Goal: Task Accomplishment & Management: Manage account settings

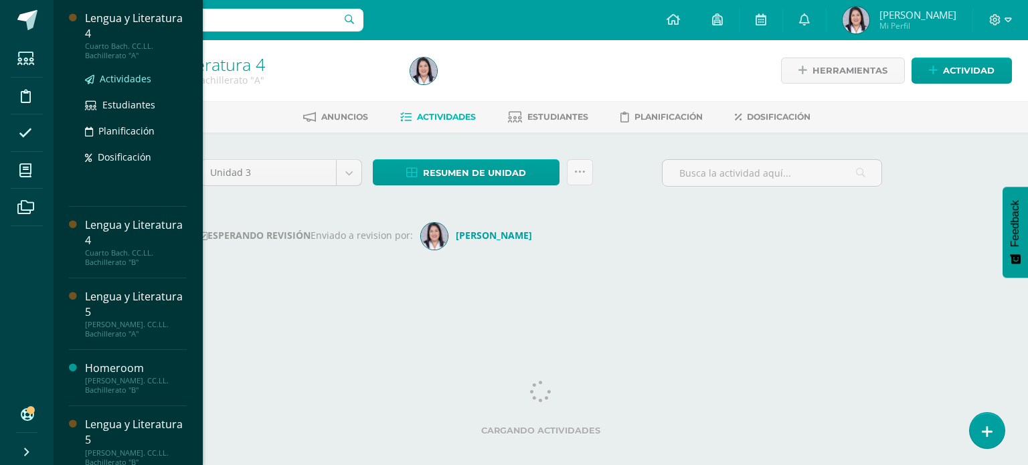
click at [145, 78] on span "Actividades" at bounding box center [126, 78] width 52 height 13
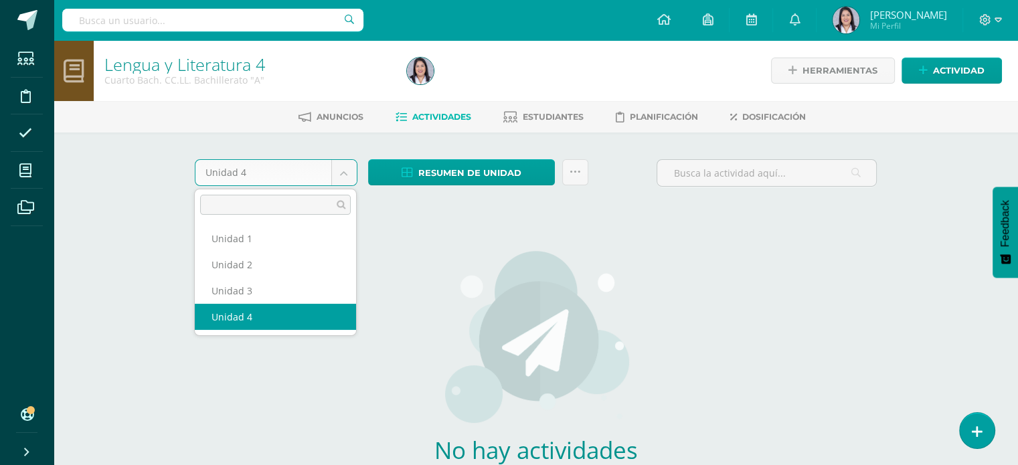
click at [346, 175] on body "Estudiantes Disciplina Asistencia Mis cursos Archivos Soporte Ayuda Reportar un…" at bounding box center [509, 287] width 1018 height 575
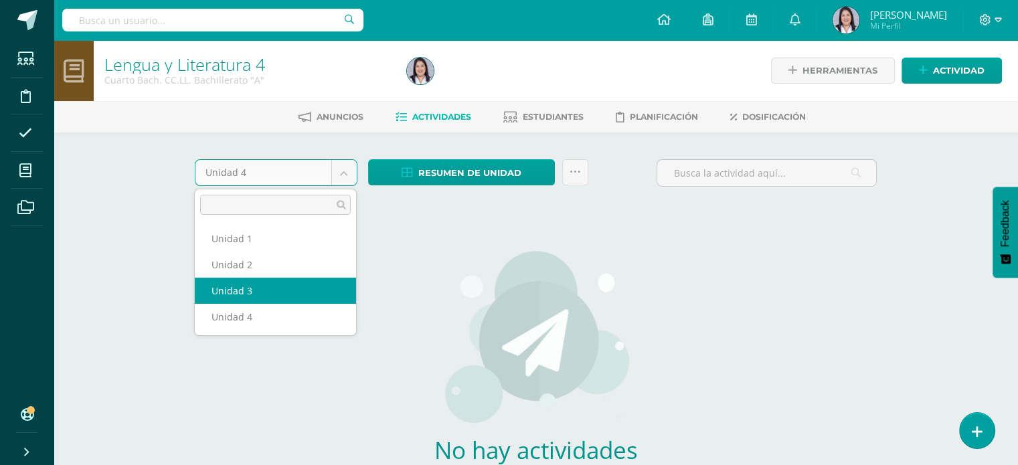
select select "Unidad 3"
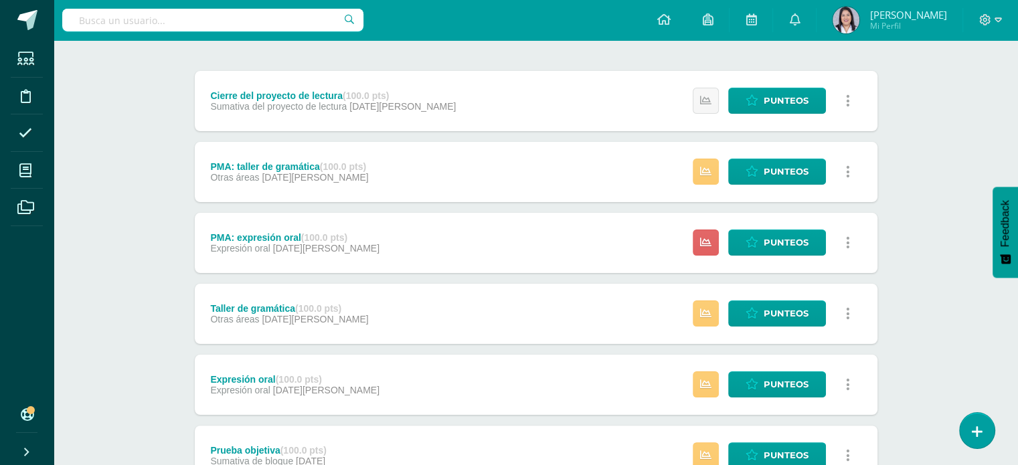
scroll to position [217, 0]
click at [793, 171] on span "Punteos" at bounding box center [786, 171] width 45 height 25
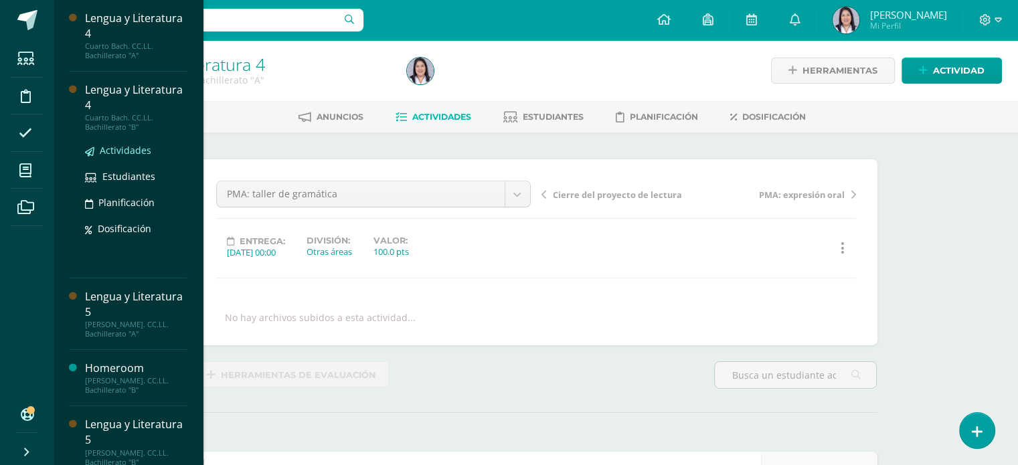
click at [135, 151] on span "Actividades" at bounding box center [126, 150] width 52 height 13
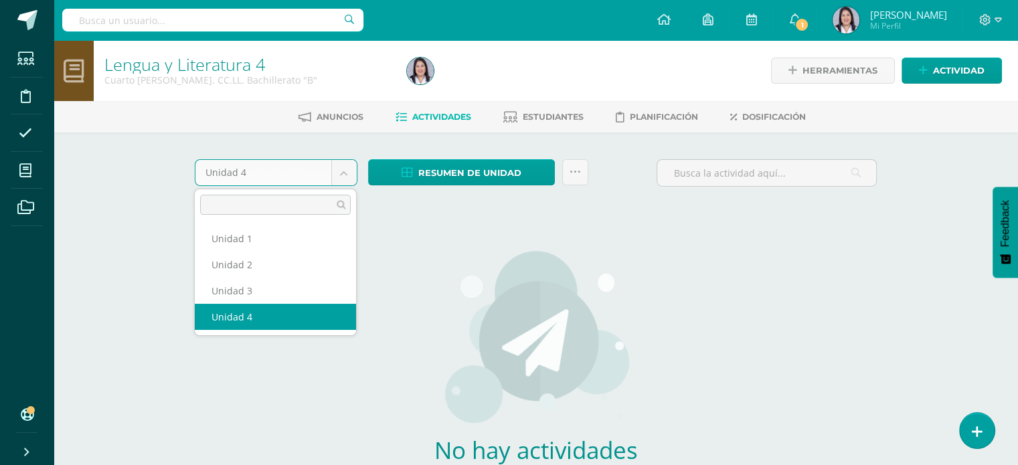
click at [343, 179] on body "Estudiantes Disciplina Asistencia Mis cursos Archivos Soporte Ayuda Reportar un…" at bounding box center [509, 287] width 1018 height 575
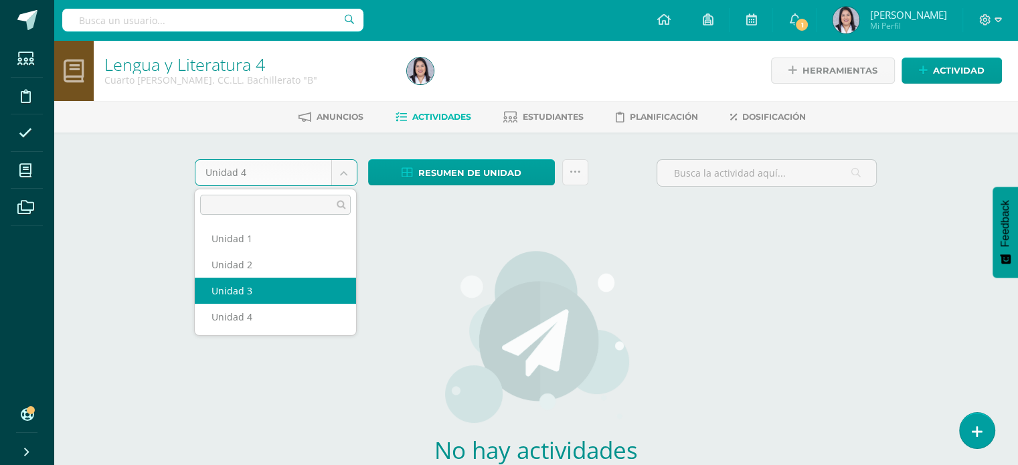
select select "Unidad 3"
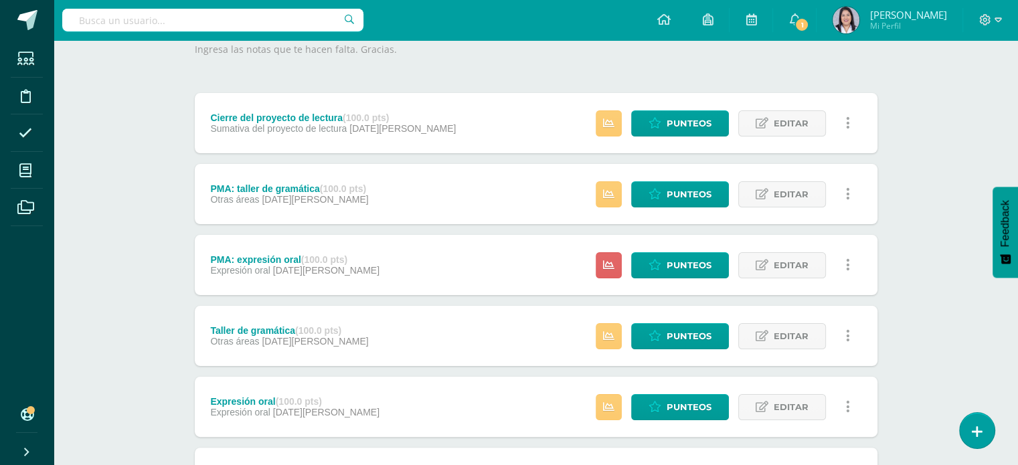
scroll to position [204, 0]
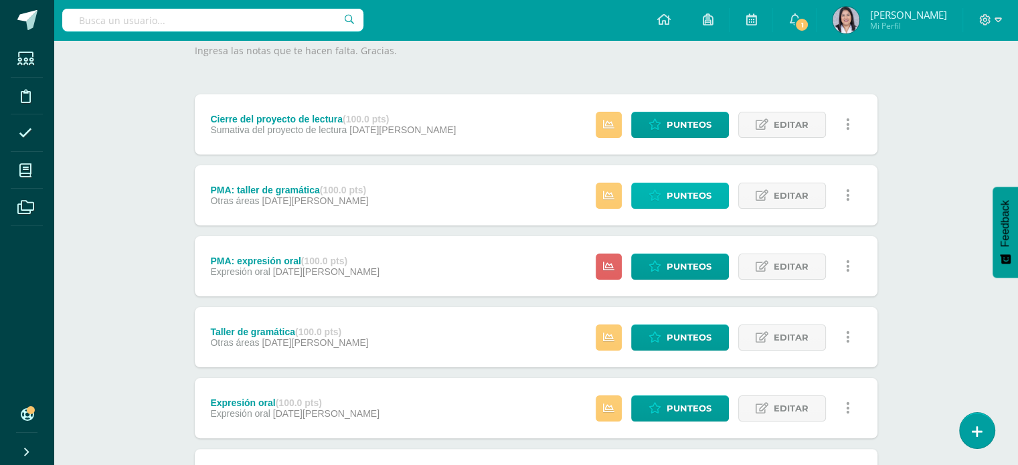
click at [712, 195] on span "Punteos" at bounding box center [689, 195] width 45 height 25
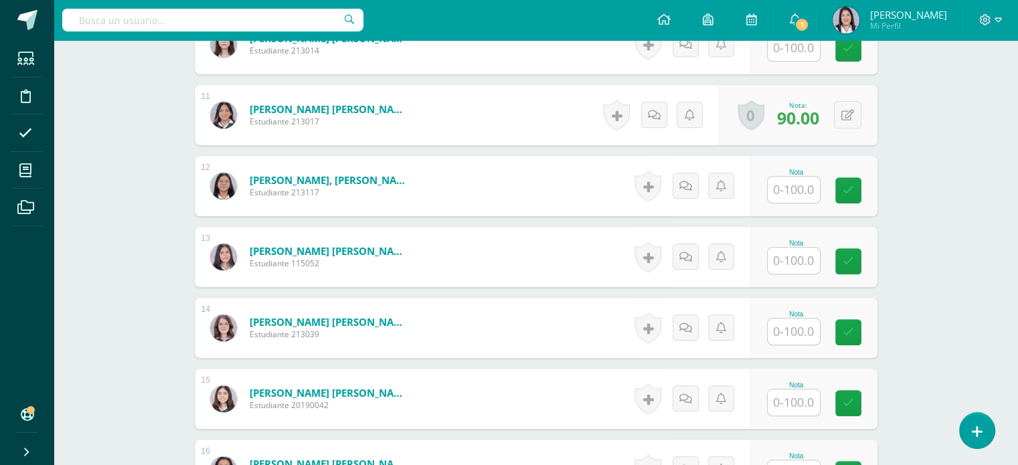
scroll to position [1090, 0]
click at [785, 181] on input "text" at bounding box center [794, 189] width 52 height 26
type input "100"
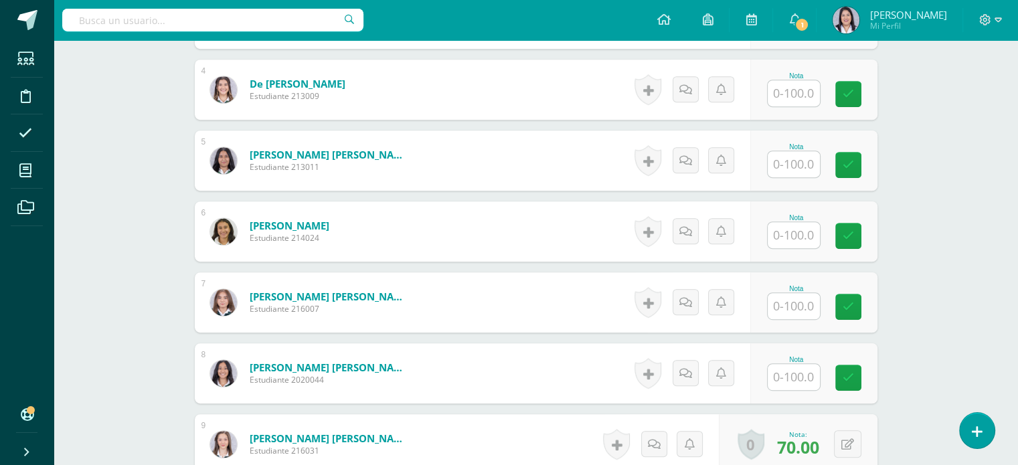
scroll to position [519, 0]
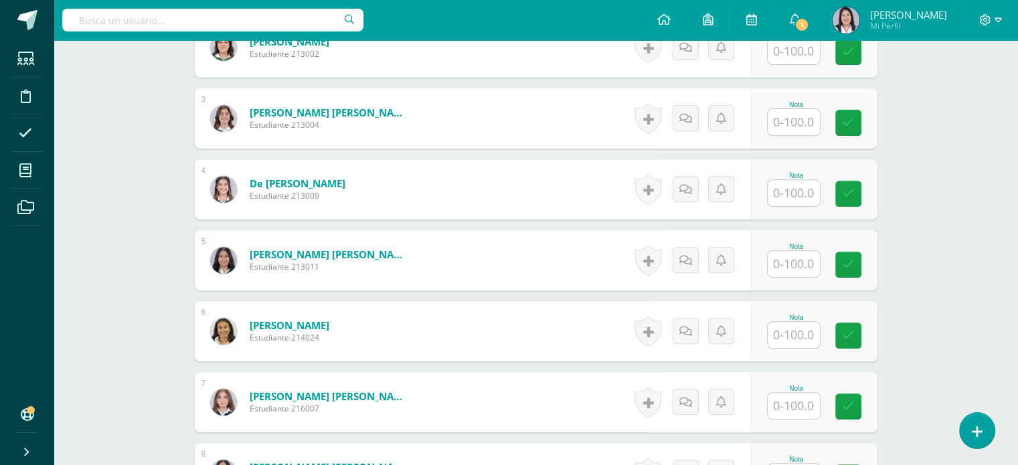
click at [799, 258] on input "text" at bounding box center [794, 264] width 52 height 26
type input "65"
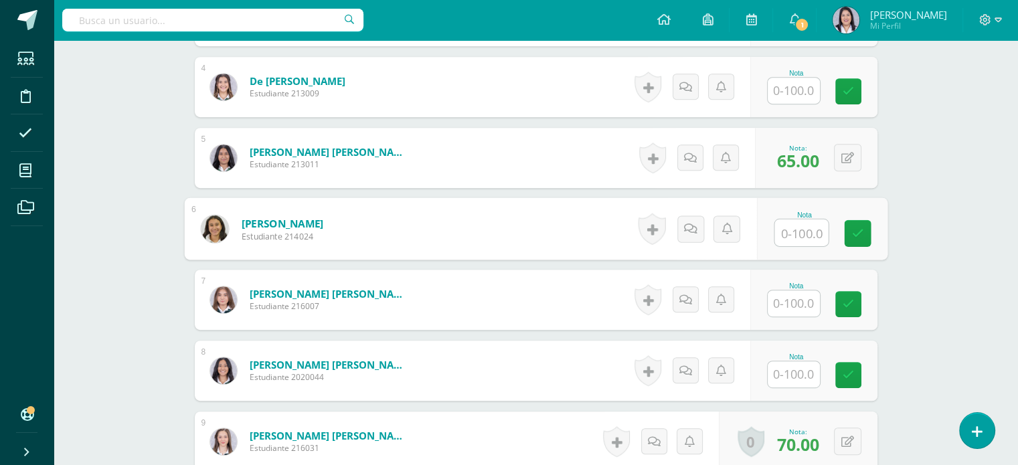
scroll to position [622, 0]
click at [785, 301] on input "text" at bounding box center [794, 303] width 52 height 26
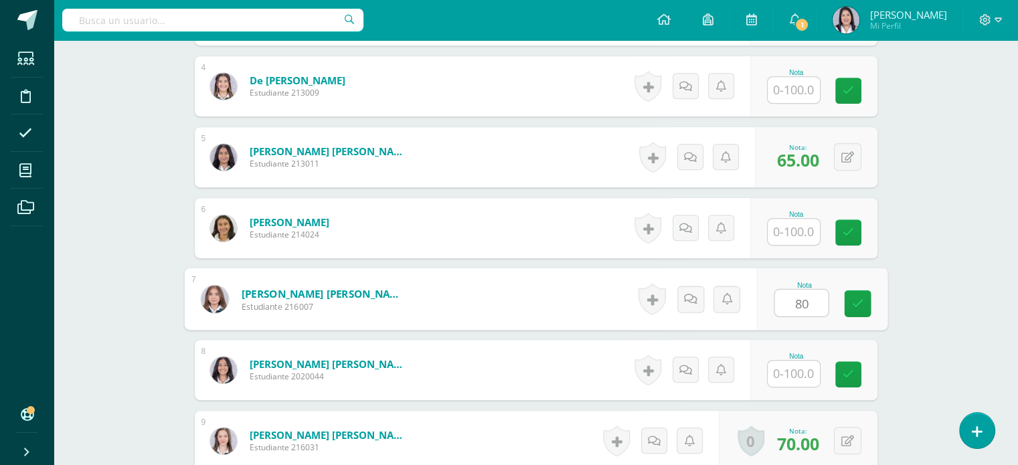
type input "80"
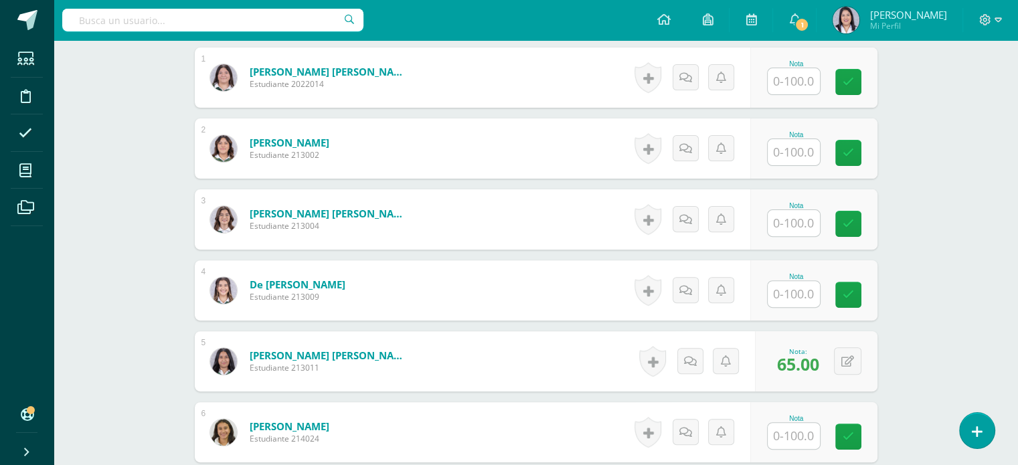
scroll to position [418, 0]
click at [806, 293] on input "text" at bounding box center [794, 294] width 52 height 26
click at [846, 297] on button at bounding box center [847, 289] width 27 height 27
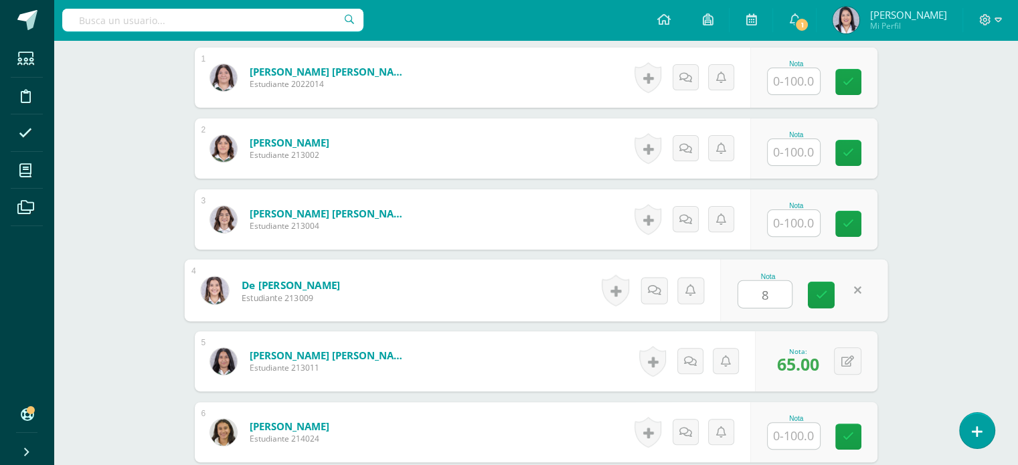
type input "80"
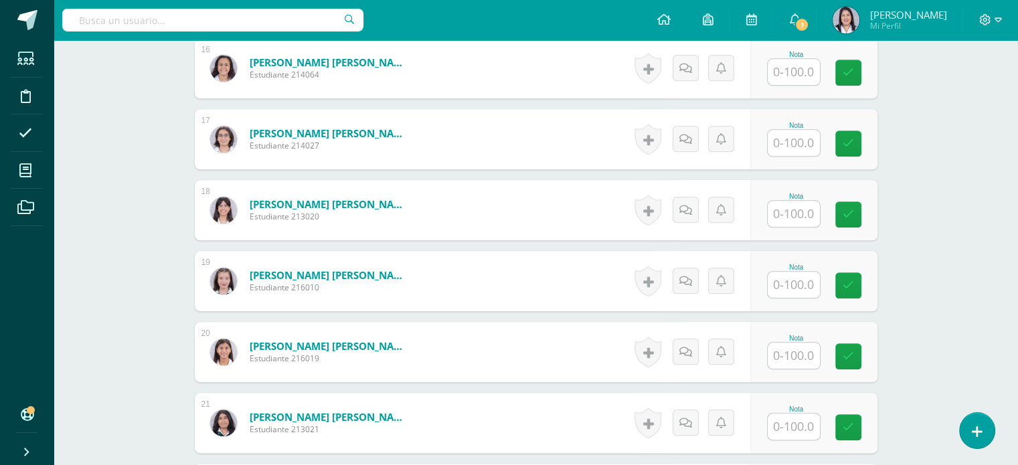
scroll to position [1491, 0]
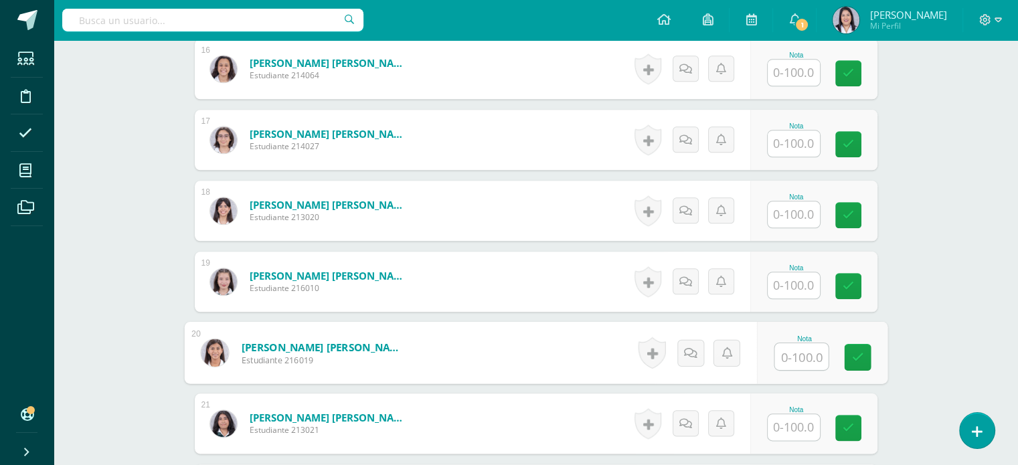
click at [817, 355] on input "text" at bounding box center [802, 356] width 54 height 27
type input "100"
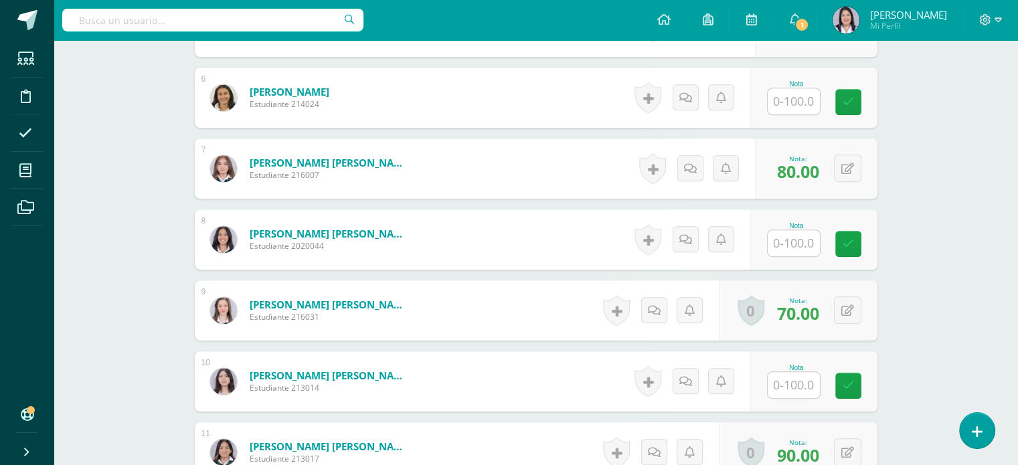
scroll to position [715, 0]
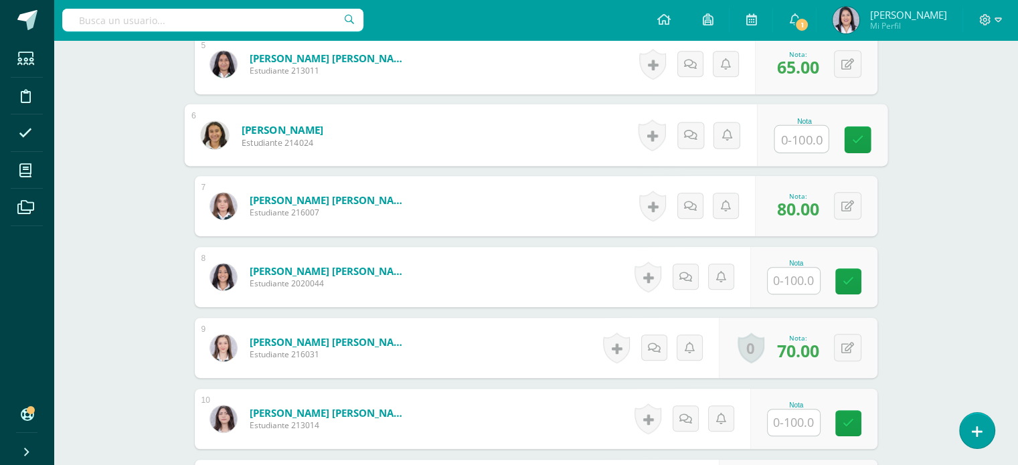
click at [788, 139] on input "text" at bounding box center [802, 139] width 54 height 27
type input "75"
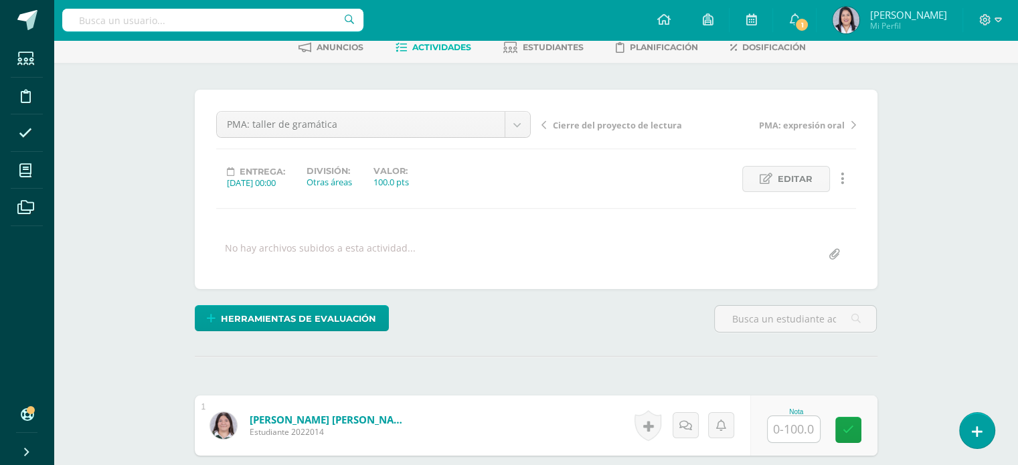
scroll to position [0, 0]
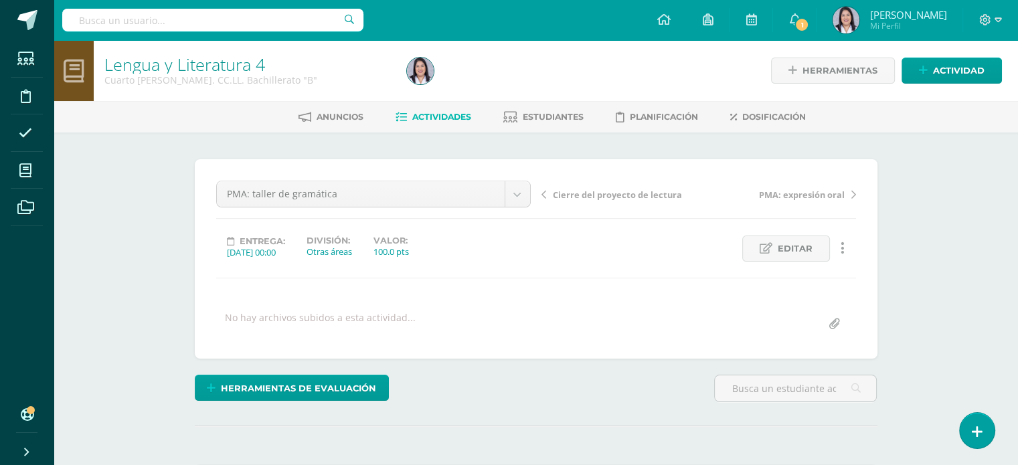
click at [443, 120] on span "Actividades" at bounding box center [441, 117] width 59 height 10
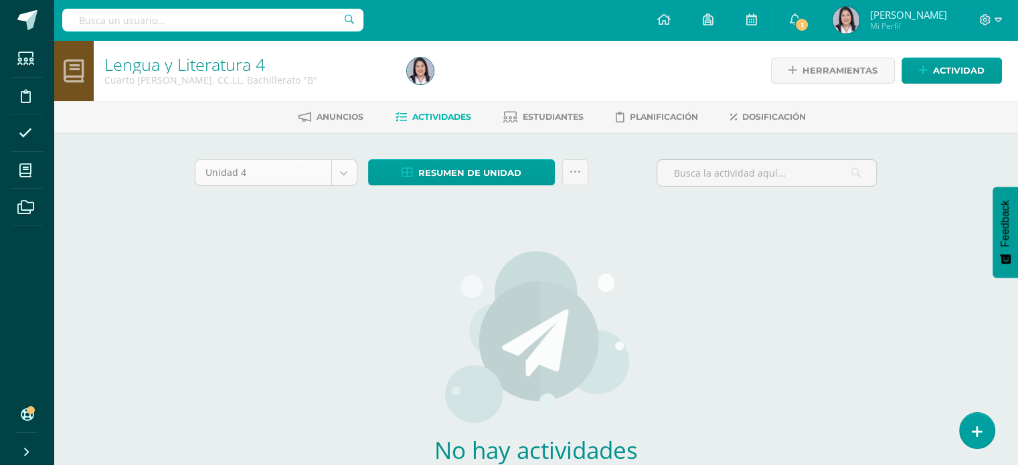
click at [348, 181] on body "Estudiantes Disciplina Asistencia Mis cursos Archivos Soporte Ayuda Reportar un…" at bounding box center [509, 287] width 1018 height 575
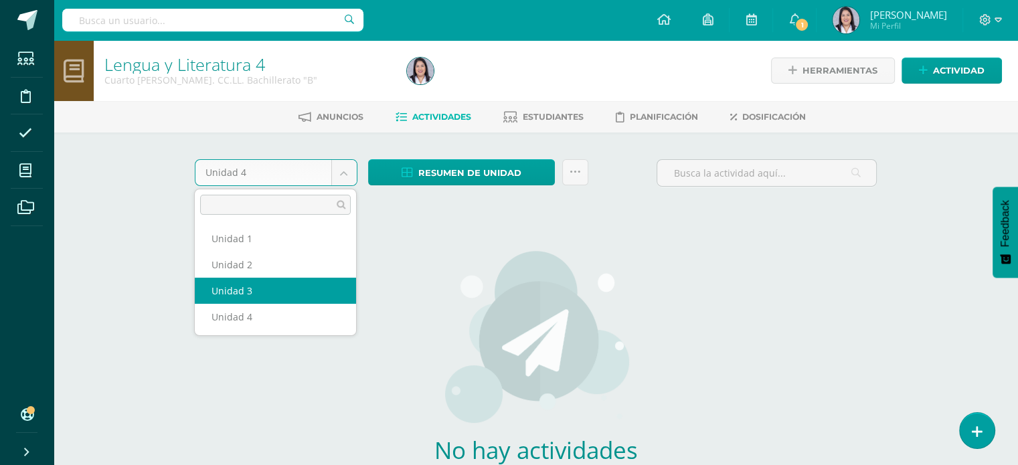
select select "Unidad 3"
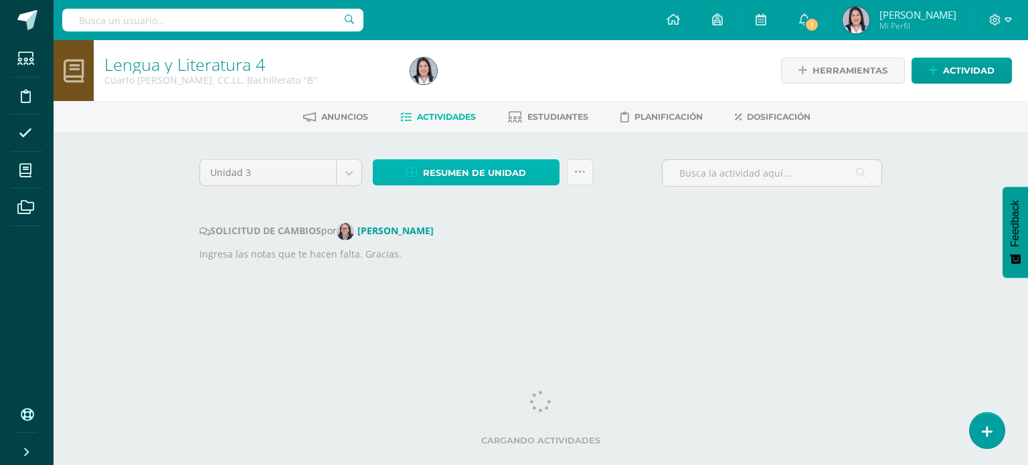
click at [530, 175] on link "Resumen de unidad" at bounding box center [466, 172] width 187 height 26
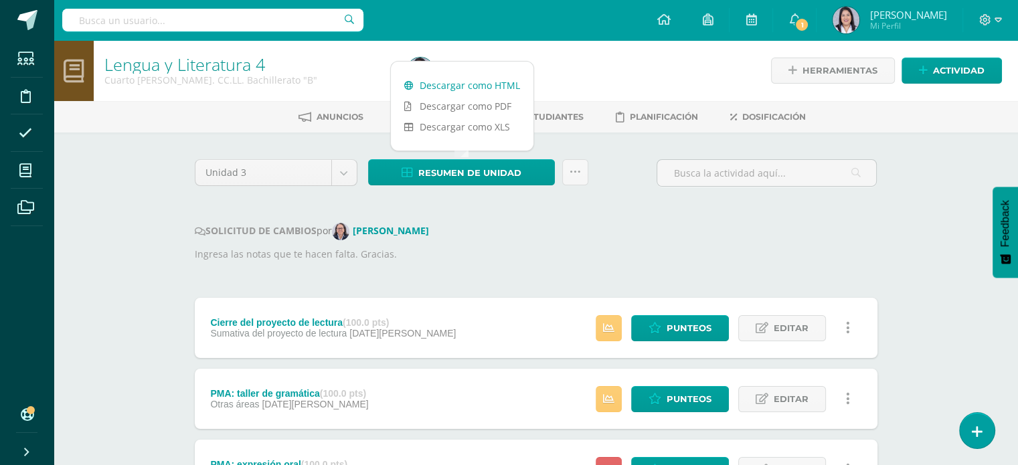
click at [485, 79] on link "Descargar como HTML" at bounding box center [462, 85] width 143 height 21
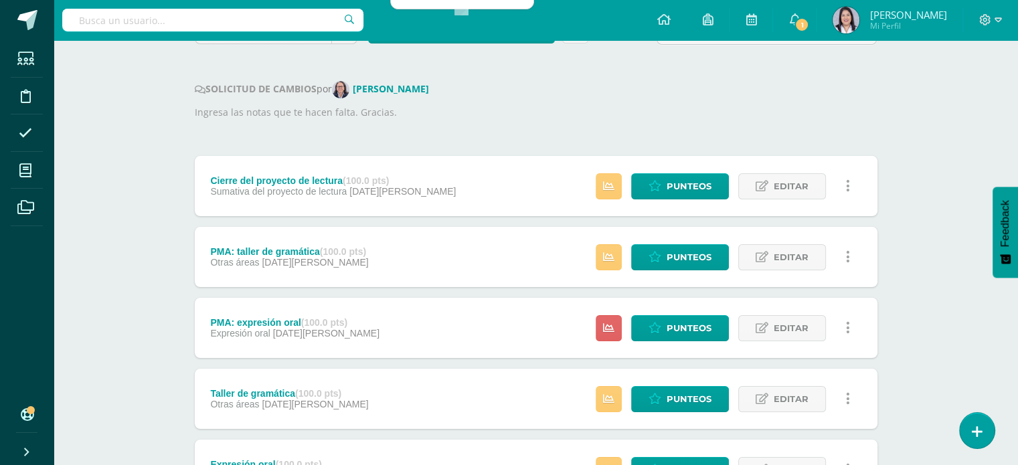
scroll to position [142, 0]
click at [702, 256] on span "Punteos" at bounding box center [689, 257] width 45 height 25
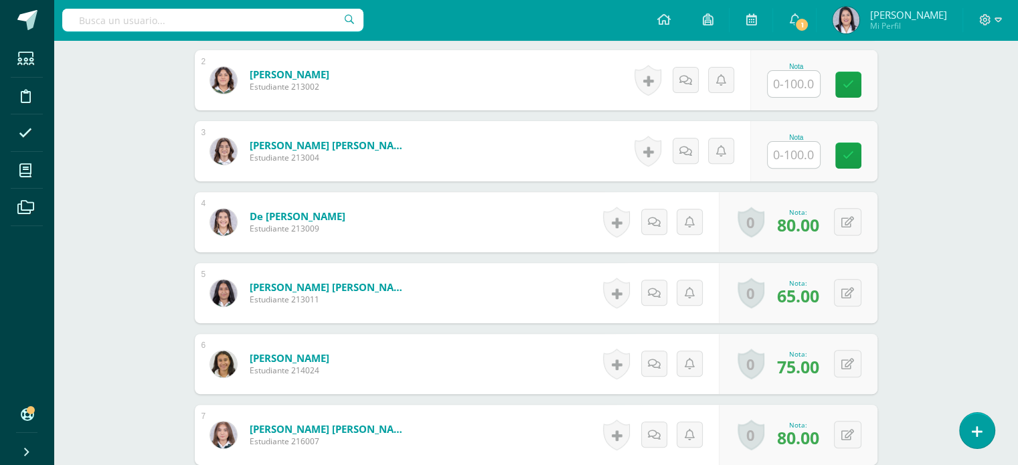
scroll to position [487, 0]
click at [854, 359] on button at bounding box center [847, 362] width 27 height 27
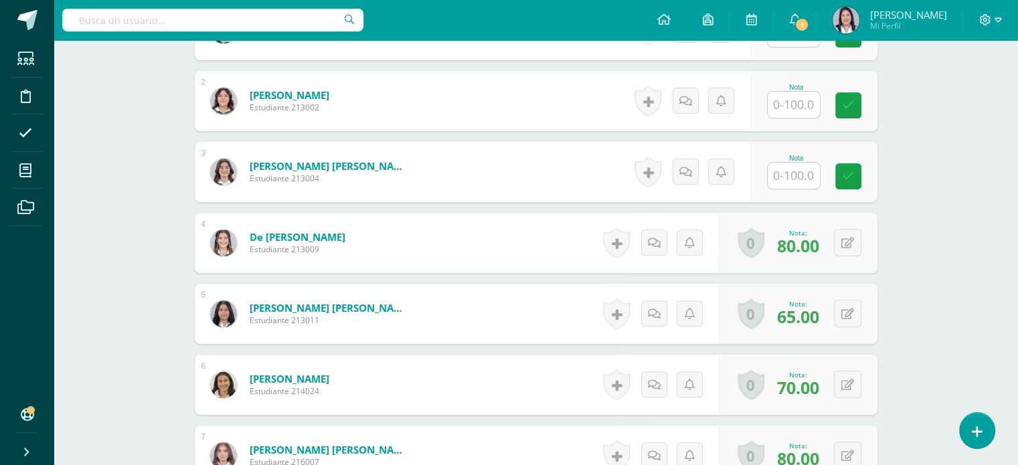
scroll to position [465, 0]
click at [854, 384] on button at bounding box center [847, 385] width 27 height 27
click at [849, 383] on button at bounding box center [857, 386] width 28 height 28
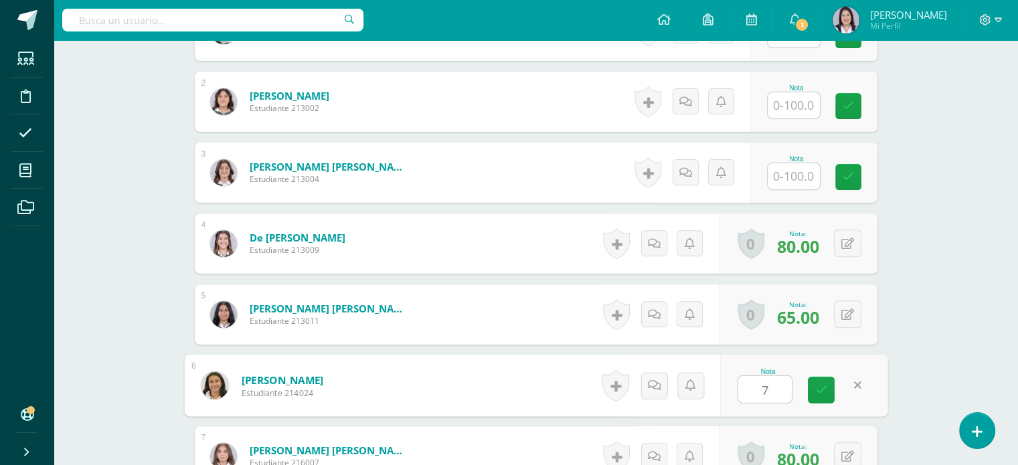
type input "70"
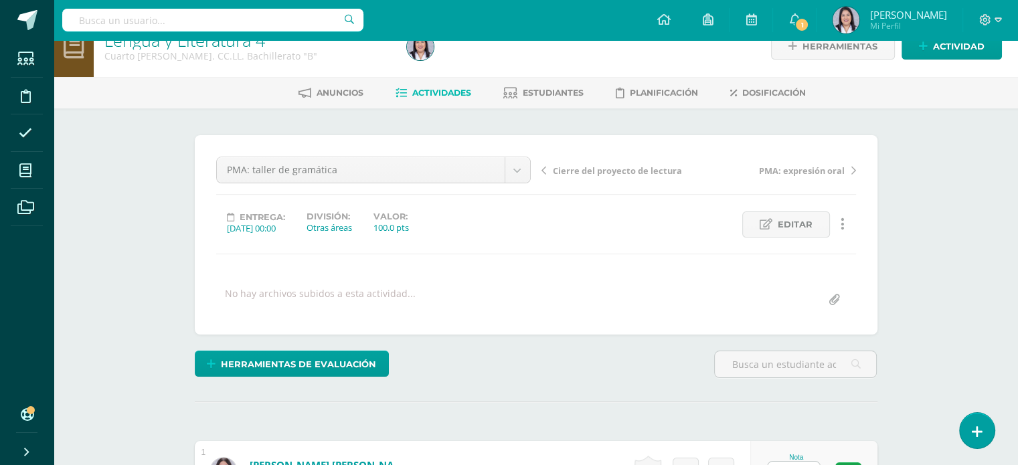
scroll to position [0, 0]
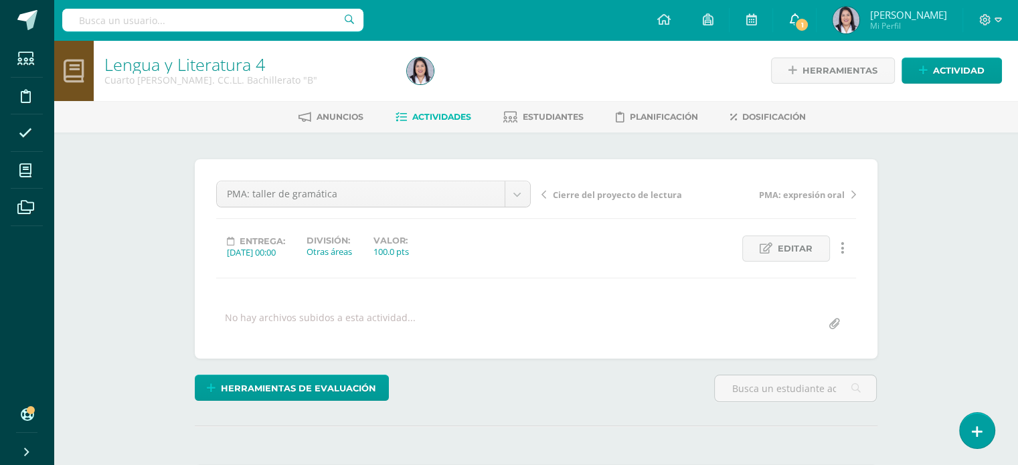
click at [806, 22] on span "1" at bounding box center [802, 24] width 15 height 15
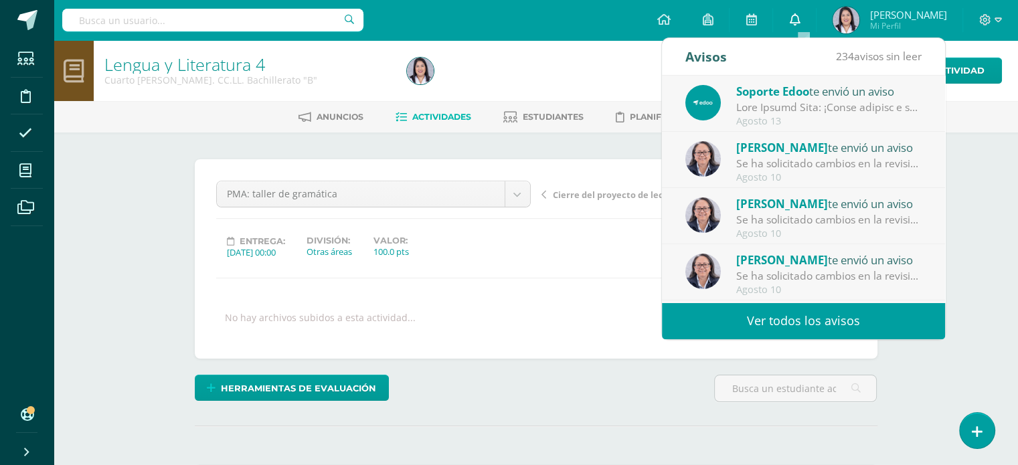
click at [800, 21] on icon at bounding box center [794, 19] width 11 height 12
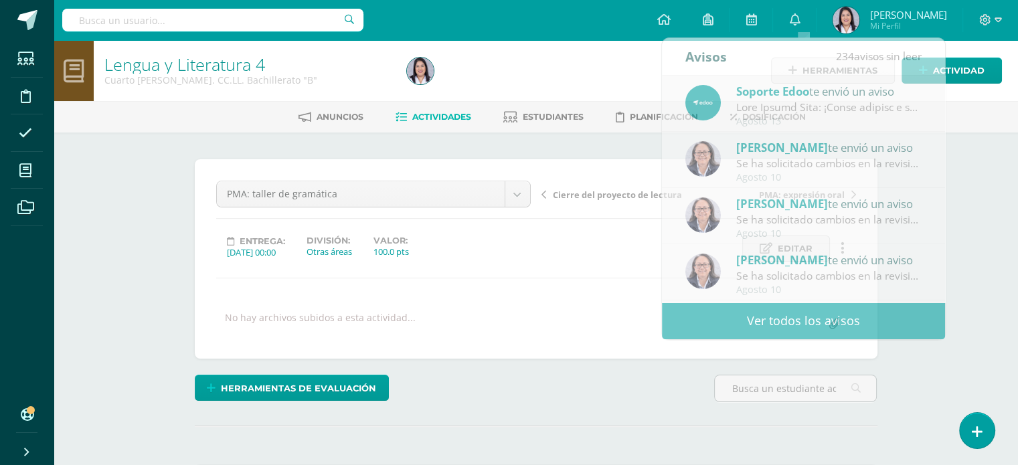
click at [451, 114] on span "Actividades" at bounding box center [441, 117] width 59 height 10
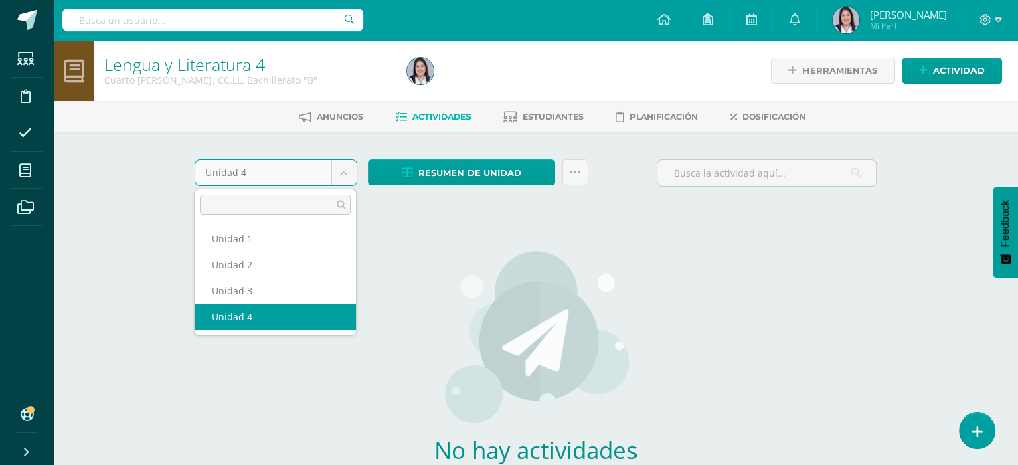
click at [342, 182] on body "Estudiantes Disciplina Asistencia Mis cursos Archivos Soporte Ayuda Reportar un…" at bounding box center [509, 287] width 1018 height 575
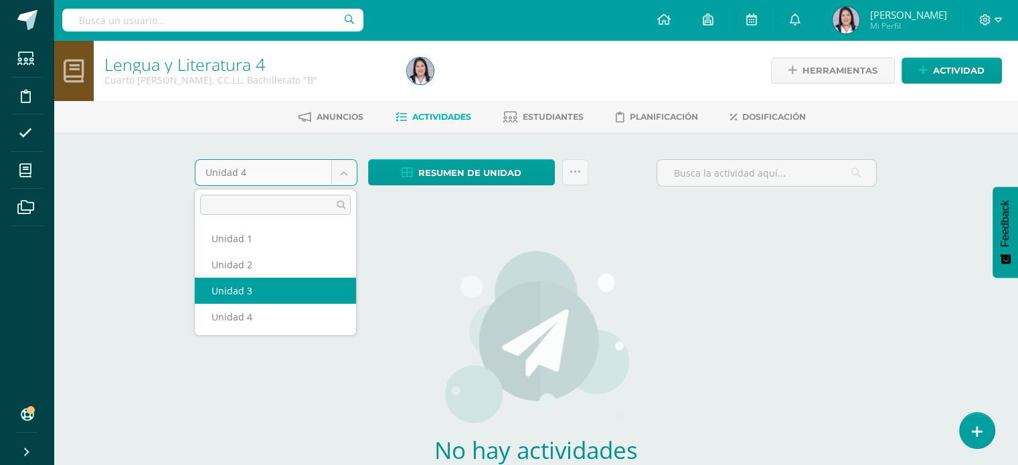
select select "Unidad 3"
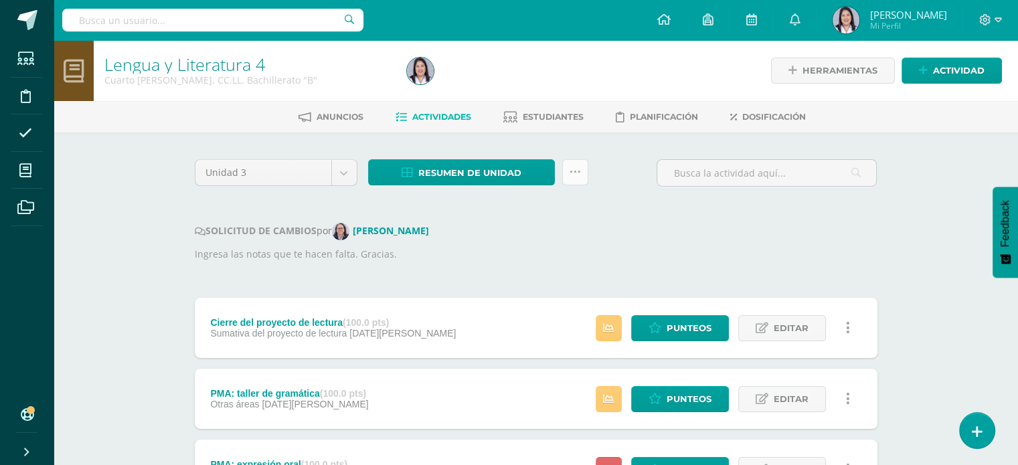
click at [584, 181] on link at bounding box center [575, 172] width 26 height 26
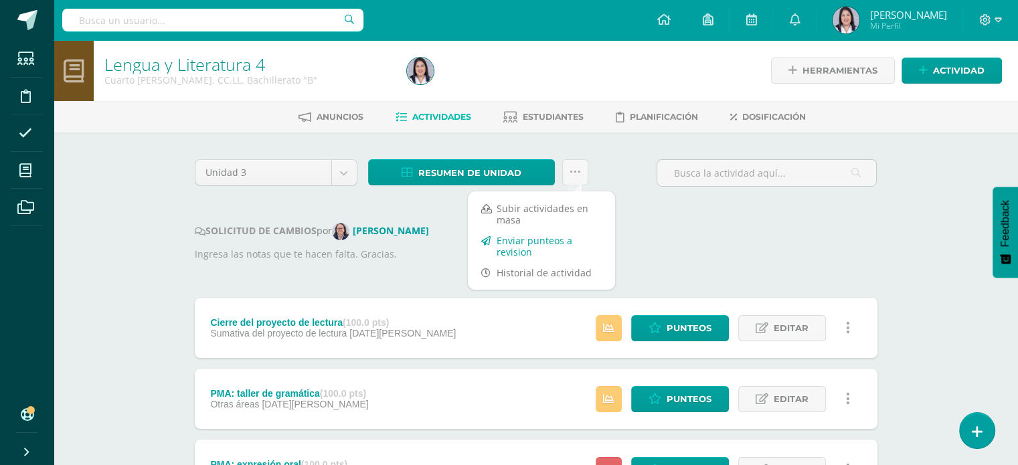
click at [566, 238] on link "Enviar punteos a revision" at bounding box center [541, 246] width 147 height 32
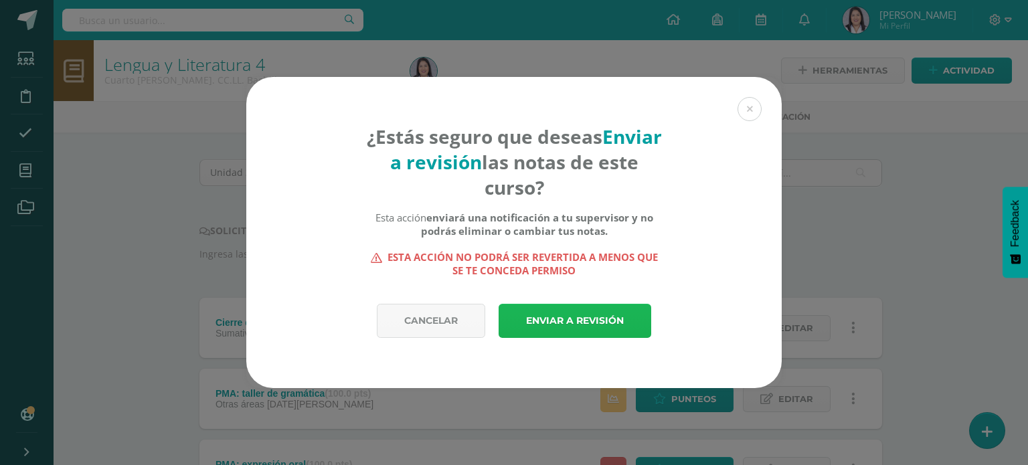
click at [588, 322] on link "Enviar a revisión" at bounding box center [575, 321] width 153 height 34
